Goal: Task Accomplishment & Management: Manage account settings

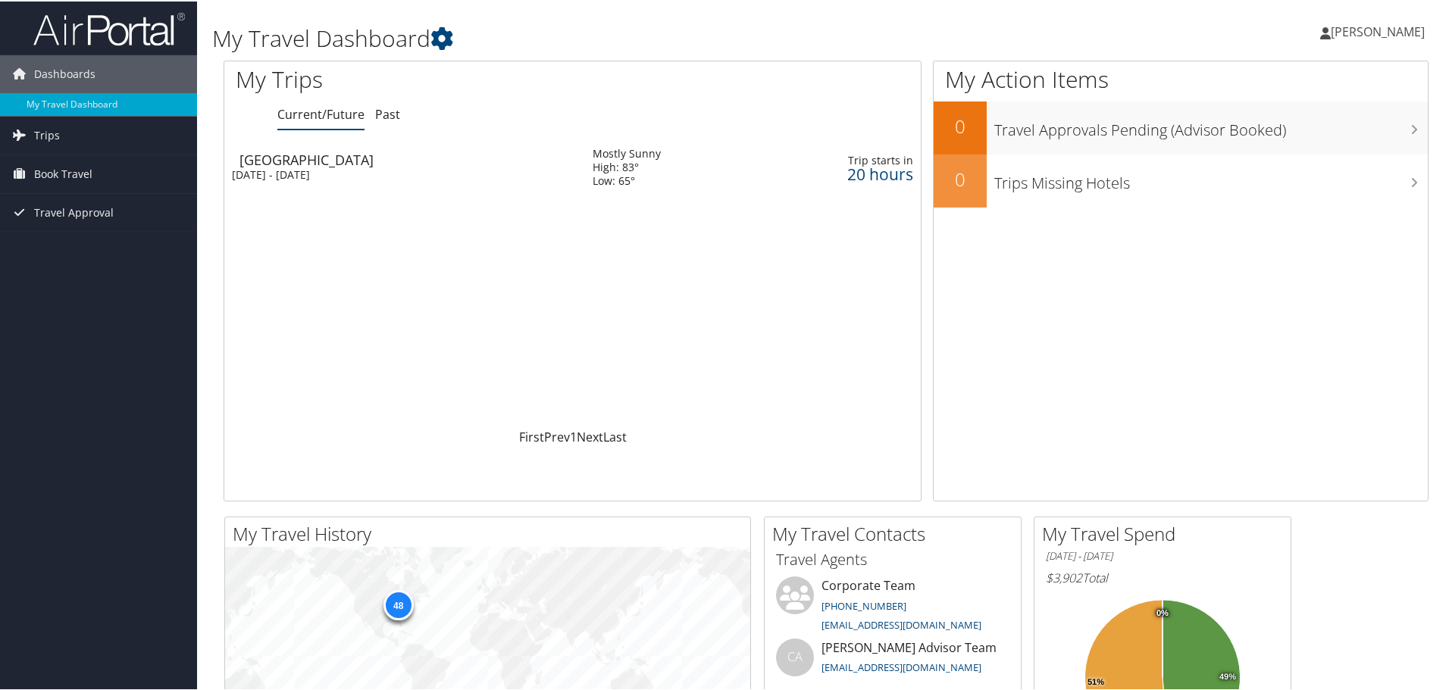
click at [362, 182] on td "Toronto Tue 7 Oct 2025 - Thu 9 Oct 2025" at bounding box center [400, 166] width 353 height 55
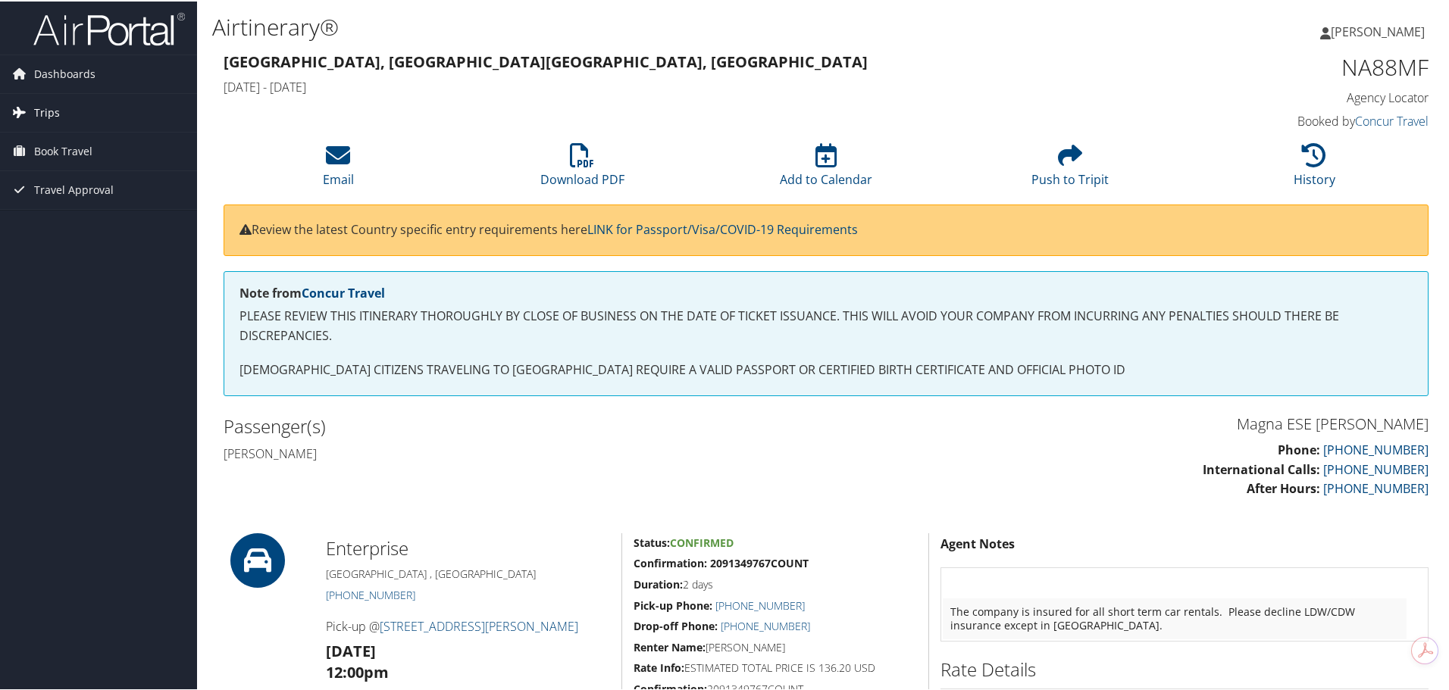
drag, startPoint x: 88, startPoint y: 64, endPoint x: 116, endPoint y: 128, distance: 70.2
click at [88, 64] on span "Dashboards" at bounding box center [64, 73] width 61 height 38
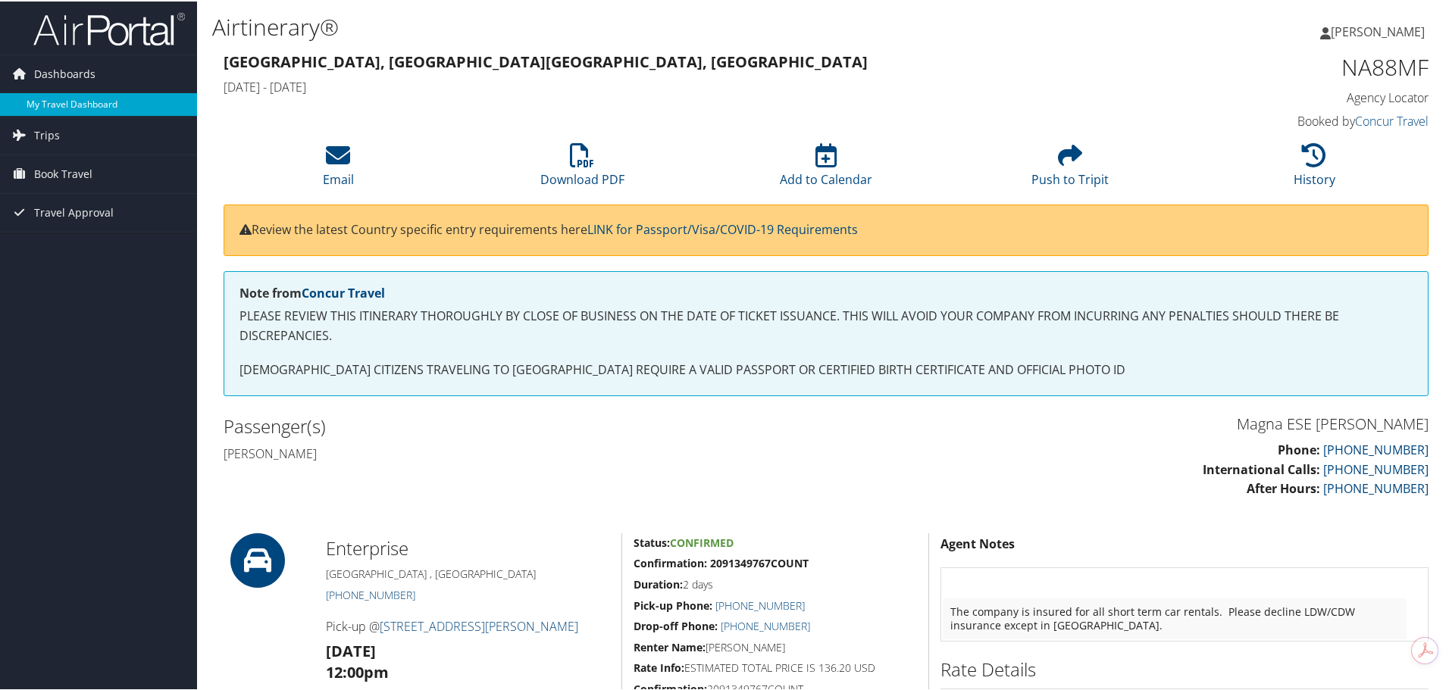
click at [120, 93] on link "My Travel Dashboard" at bounding box center [98, 103] width 197 height 23
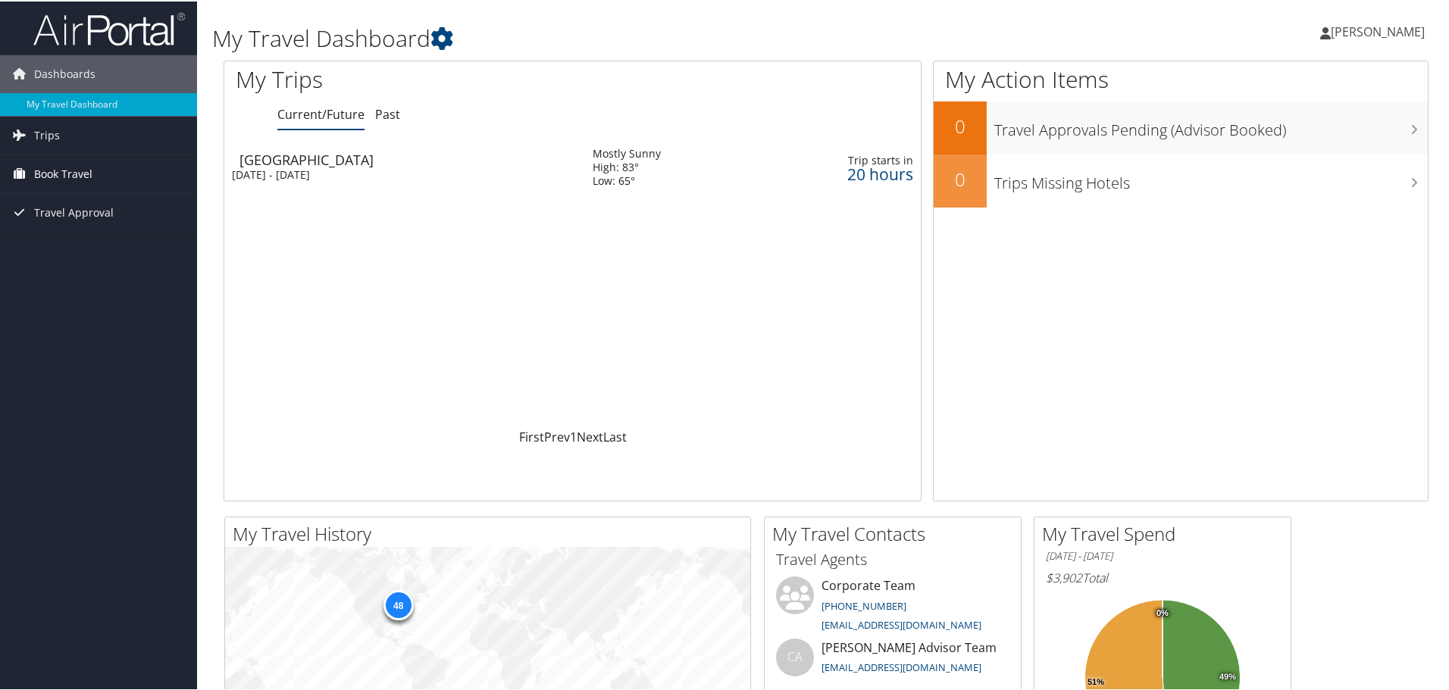
click at [128, 167] on link "Book Travel" at bounding box center [98, 173] width 197 height 38
click at [122, 243] on link "Book/Manage Online Trips" at bounding box center [98, 248] width 197 height 23
click at [415, 161] on div "Toronto" at bounding box center [408, 159] width 338 height 14
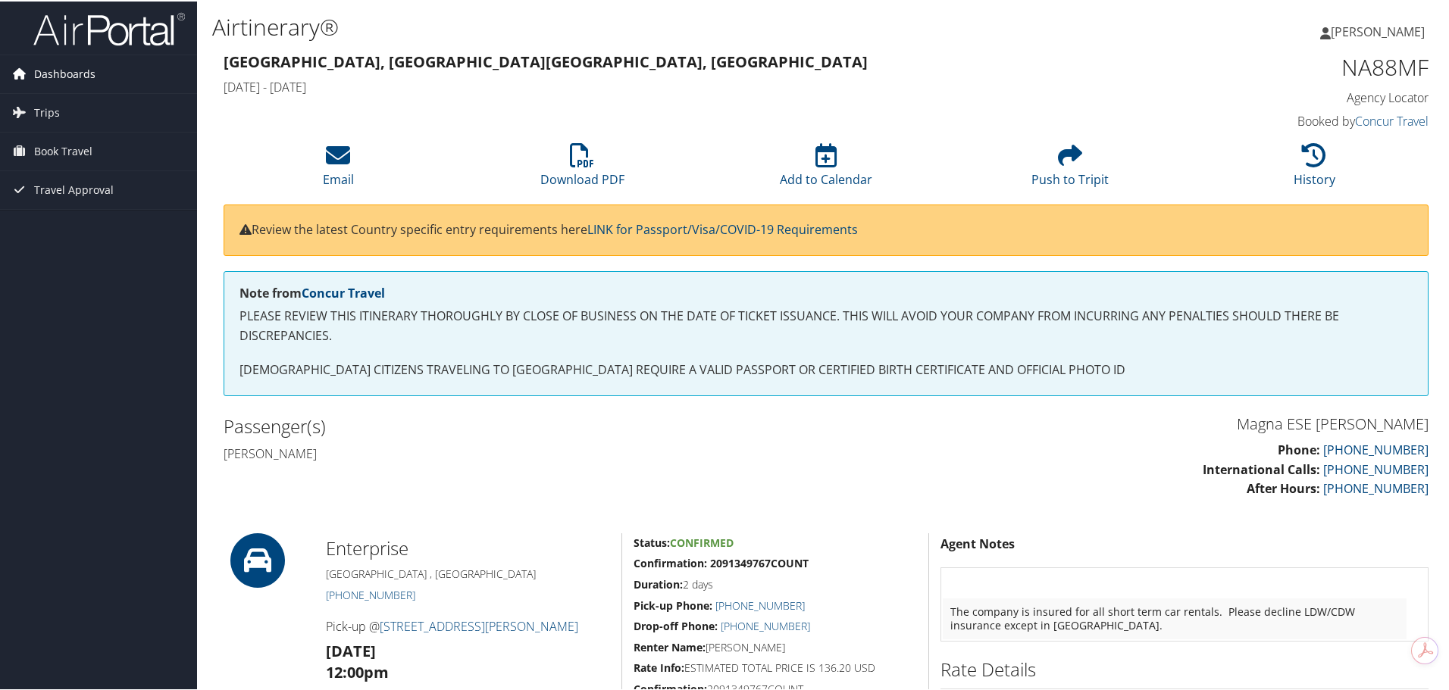
click at [156, 74] on link "Dashboards" at bounding box center [98, 73] width 197 height 38
click at [130, 171] on link "Book Travel" at bounding box center [98, 173] width 197 height 38
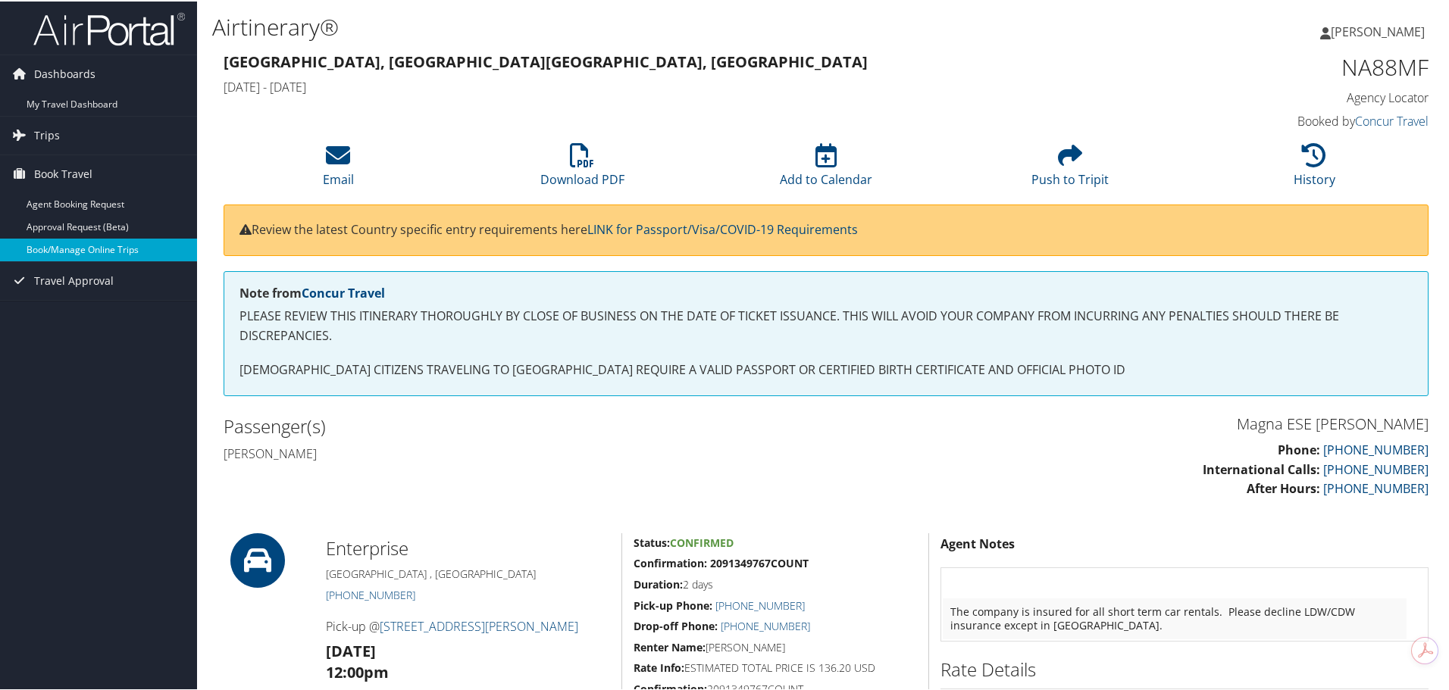
click at [169, 243] on link "Book/Manage Online Trips" at bounding box center [98, 248] width 197 height 23
